Goal: Task Accomplishment & Management: Manage account settings

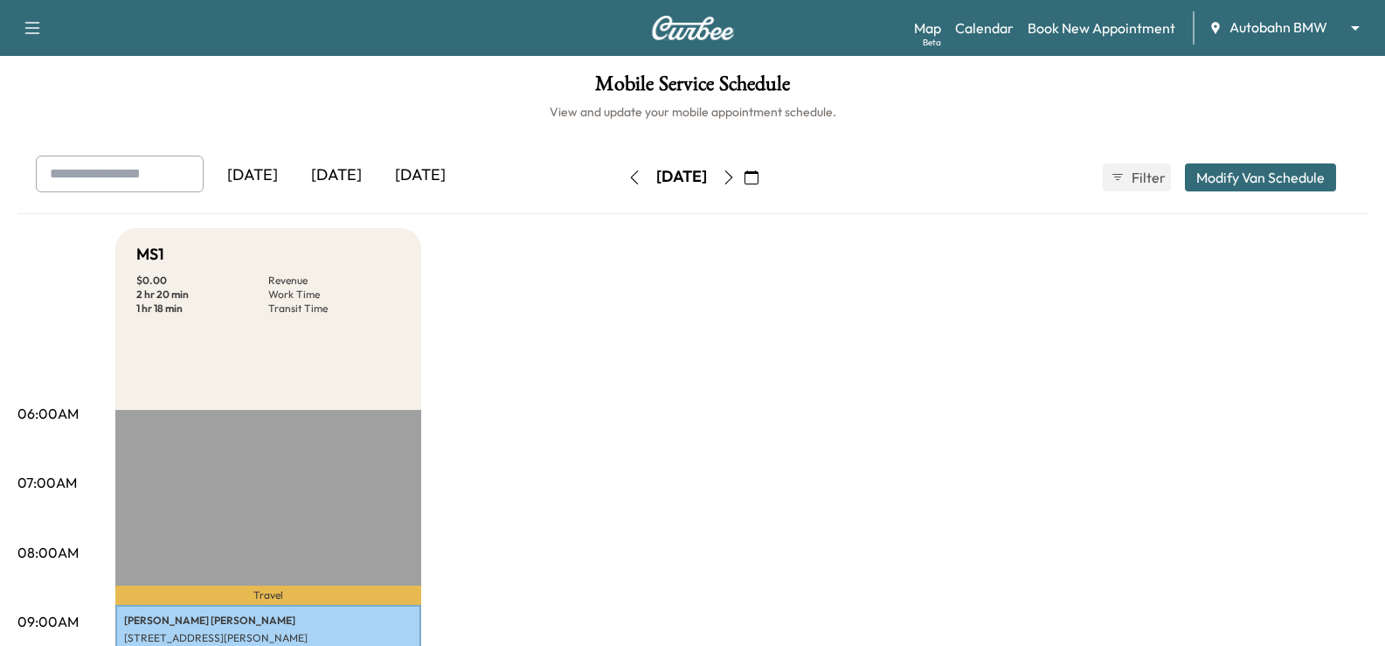
click at [759, 177] on icon "button" at bounding box center [752, 177] width 14 height 14
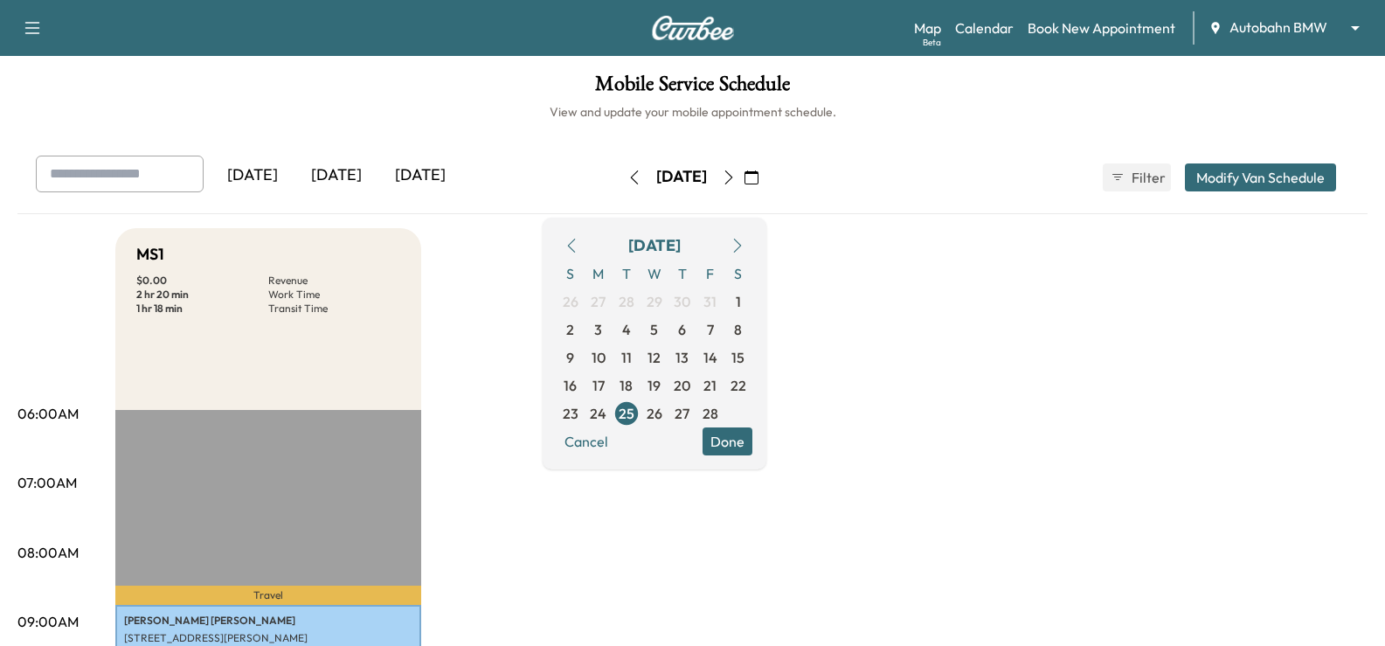
click at [745, 245] on icon "button" at bounding box center [738, 246] width 14 height 14
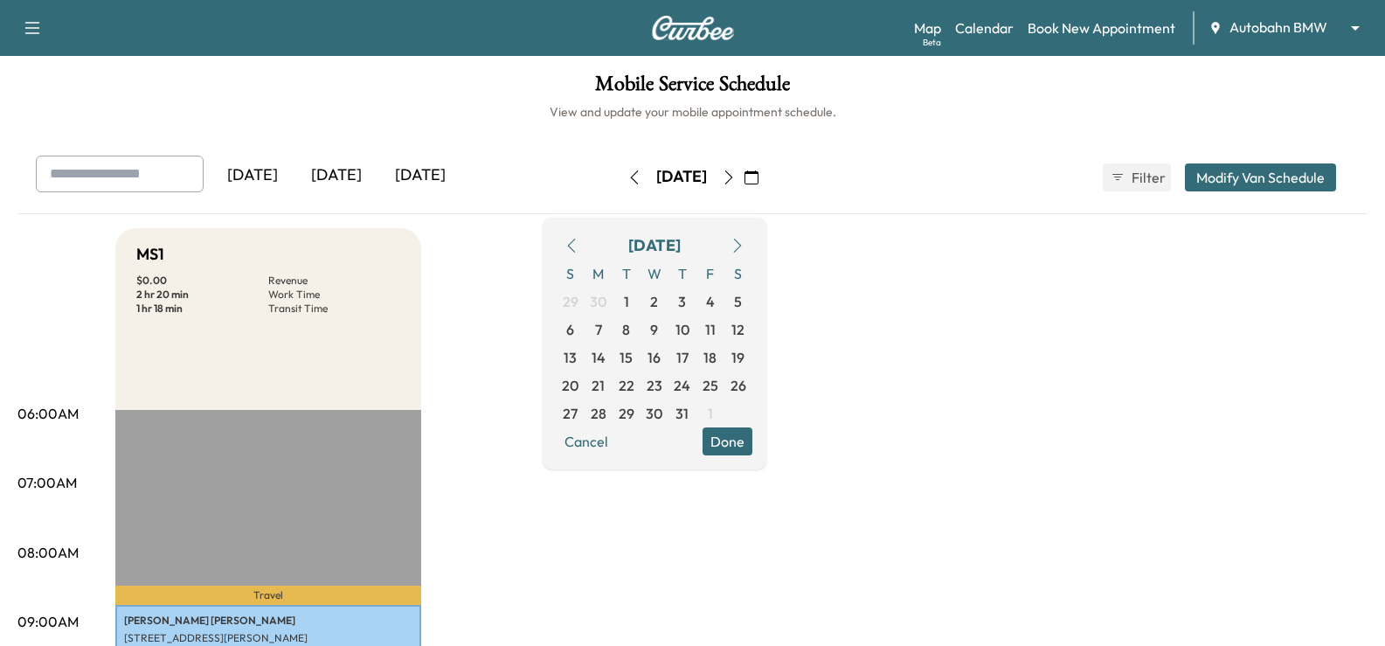
click at [745, 245] on icon "button" at bounding box center [738, 246] width 14 height 14
click at [753, 246] on button "button" at bounding box center [738, 246] width 30 height 28
click at [662, 327] on span "10" at bounding box center [654, 329] width 15 height 21
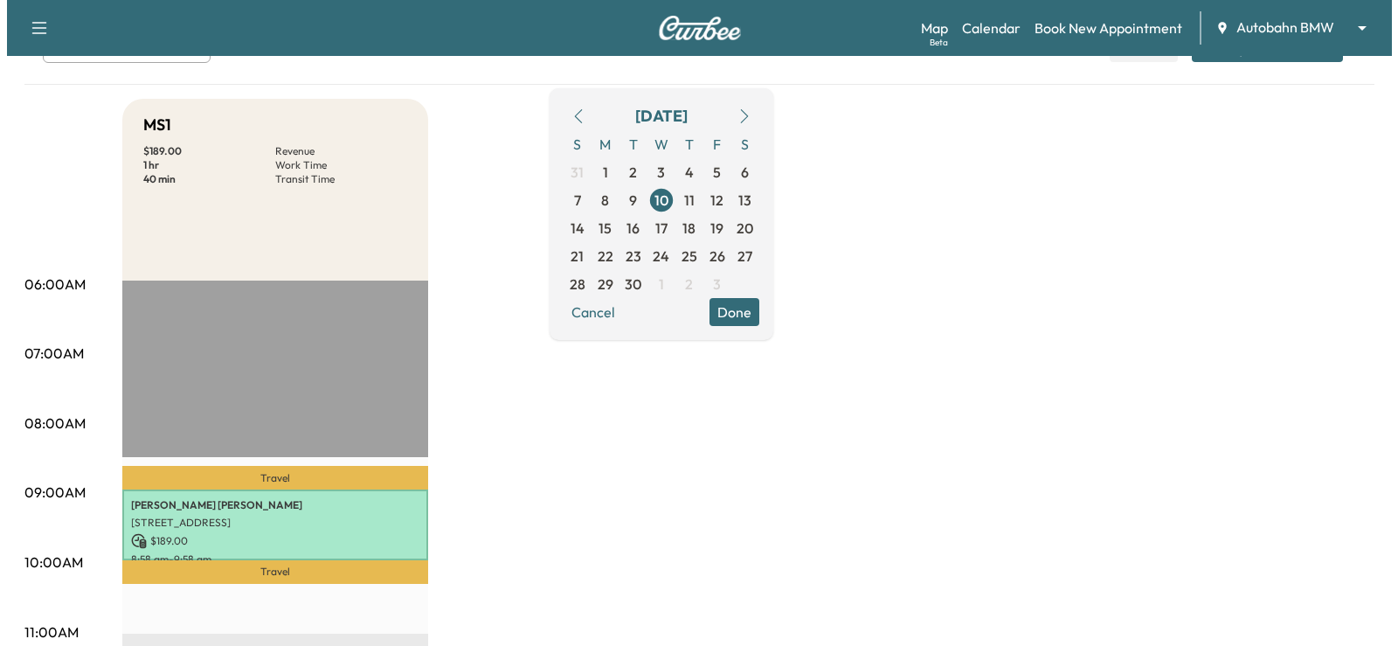
scroll to position [350, 0]
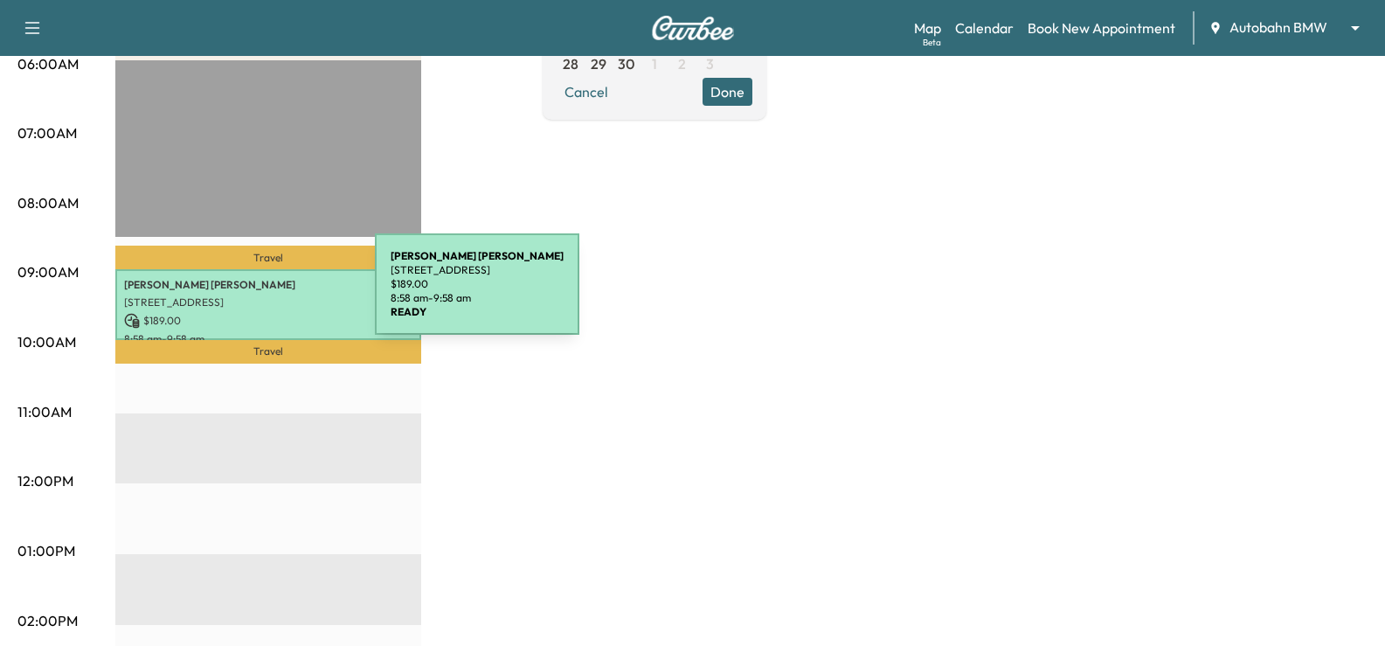
click at [244, 295] on p "[STREET_ADDRESS]" at bounding box center [268, 302] width 288 height 14
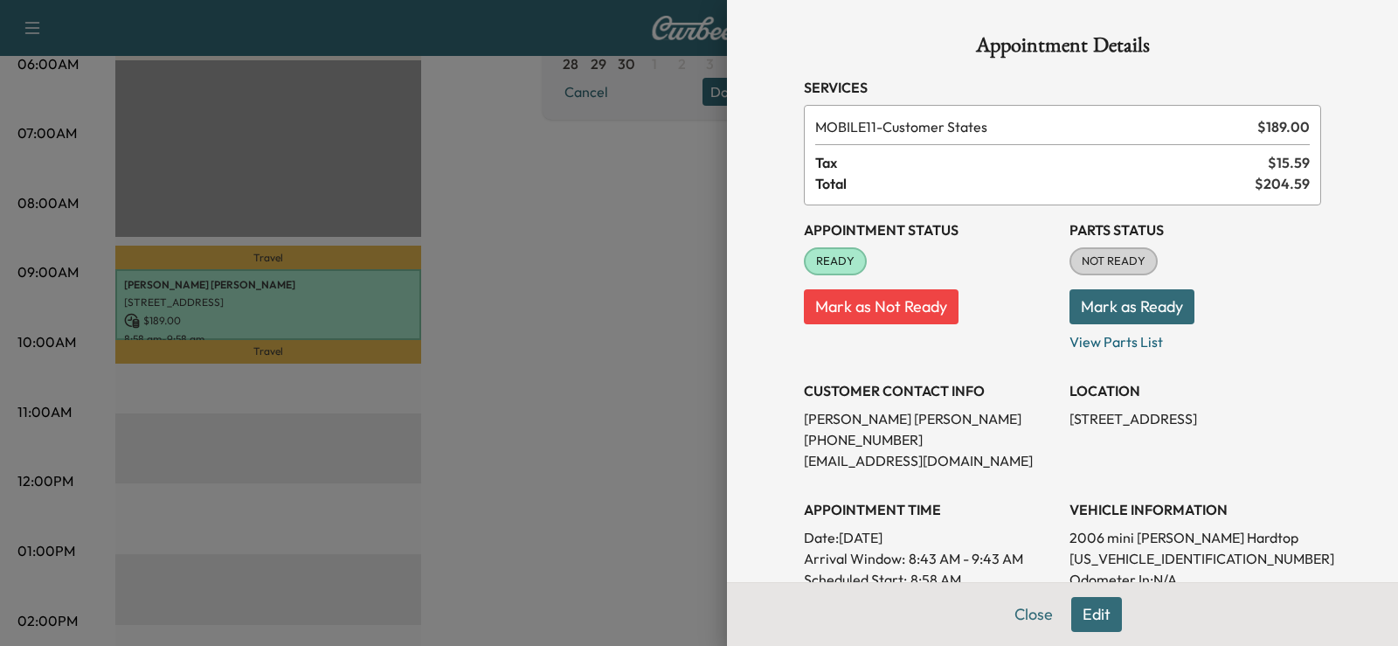
click at [846, 421] on p "[PERSON_NAME]" at bounding box center [930, 418] width 252 height 21
copy p "[PERSON_NAME]"
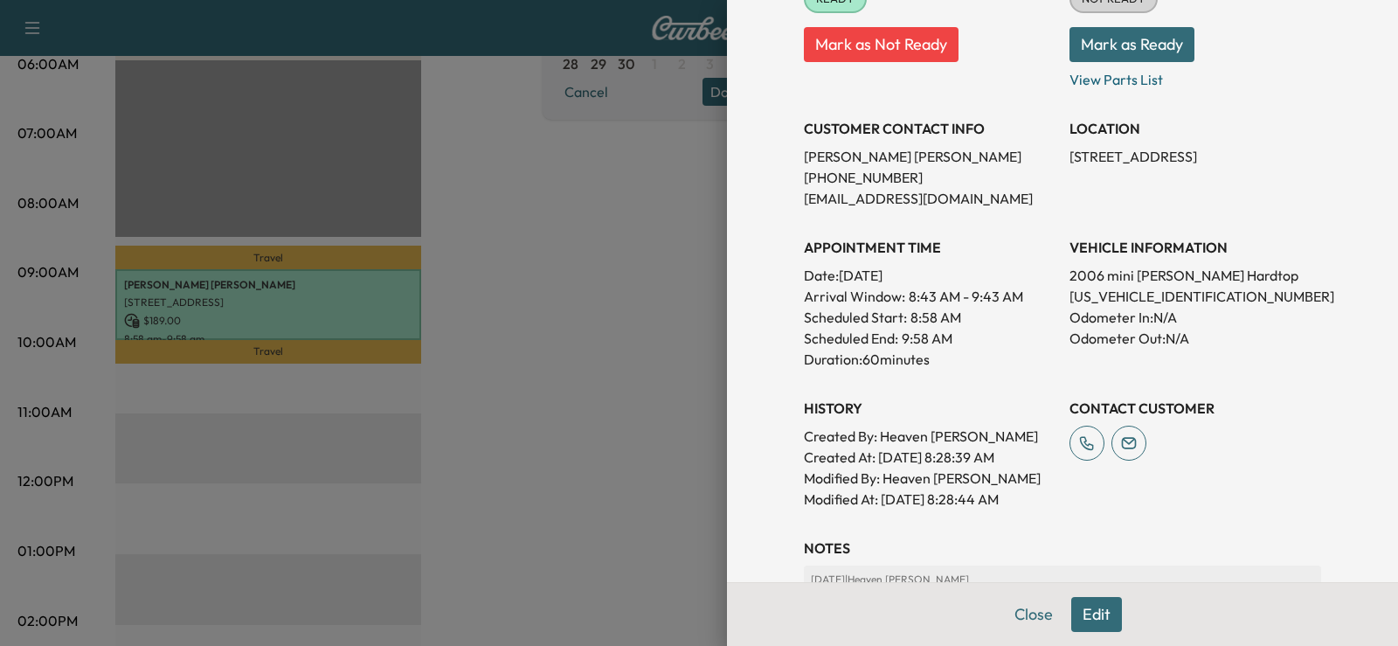
scroll to position [511, 0]
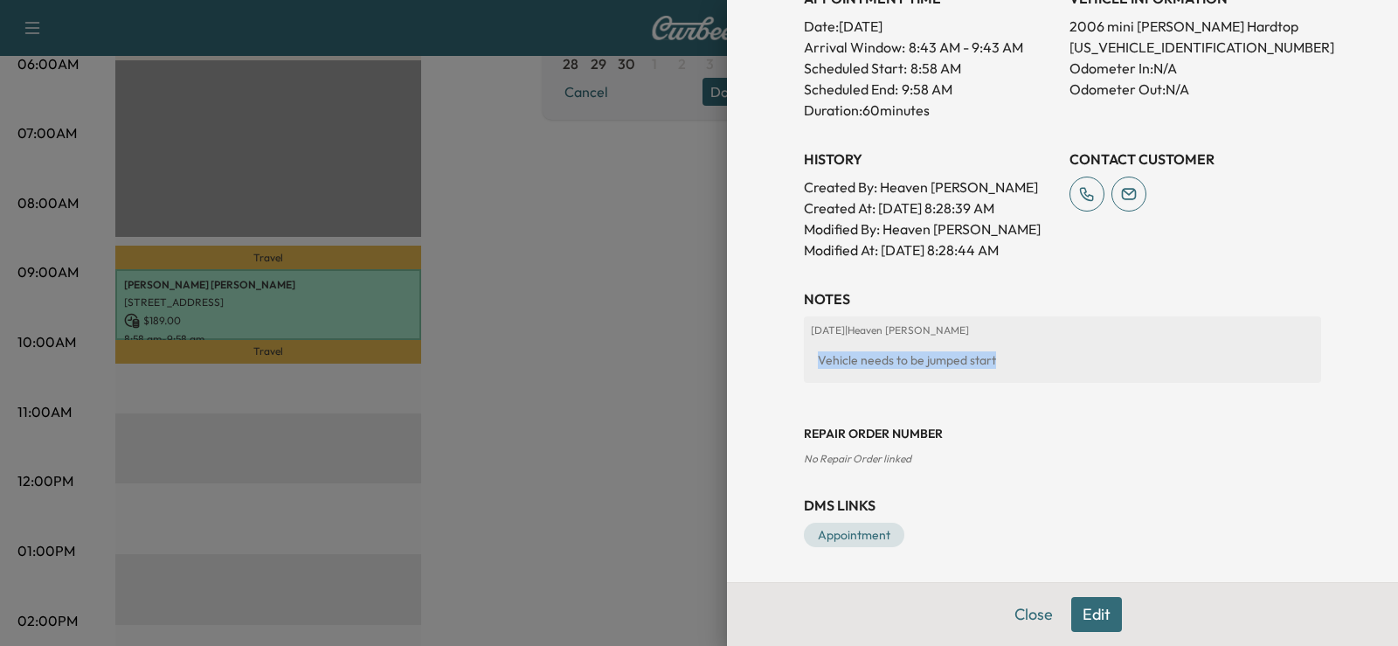
drag, startPoint x: 1000, startPoint y: 351, endPoint x: 795, endPoint y: 350, distance: 204.5
click at [804, 350] on div "[DATE] | Heaven [PERSON_NAME] Vehicle needs to be jumped start" at bounding box center [1062, 349] width 517 height 66
copy div "Vehicle needs to be jumped start"
